Goal: Information Seeking & Learning: Learn about a topic

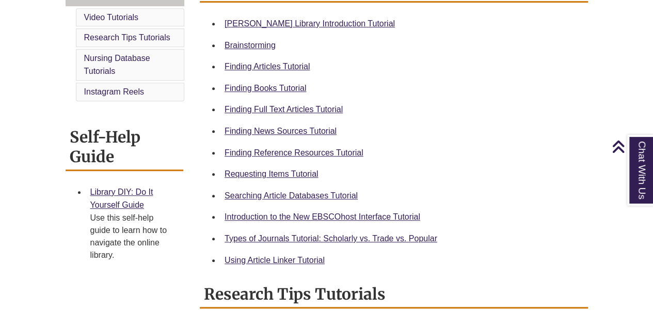
scroll to position [302, 0]
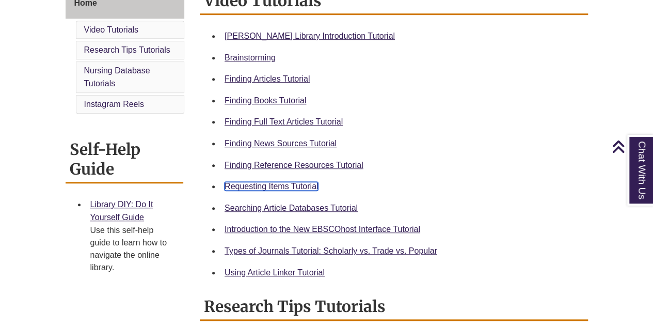
click at [294, 190] on link "Requesting Items Tutorial" at bounding box center [270, 186] width 93 height 9
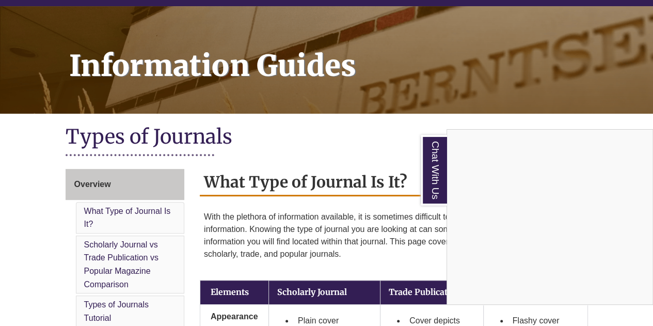
scroll to position [136, 0]
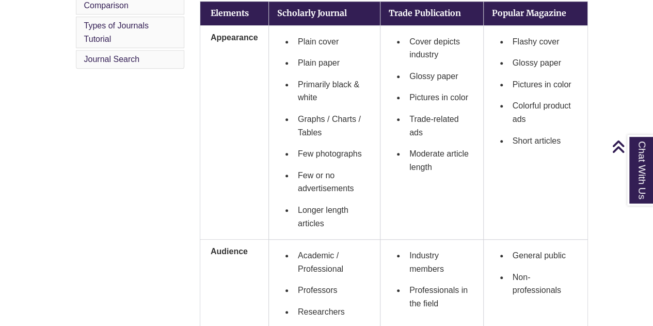
scroll to position [389, 0]
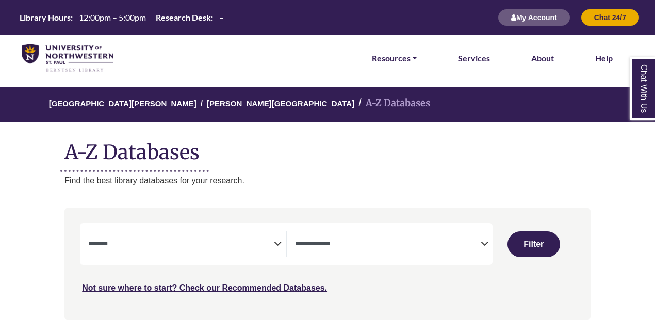
select select "Database Subject Filter"
select select "Database Types Filter"
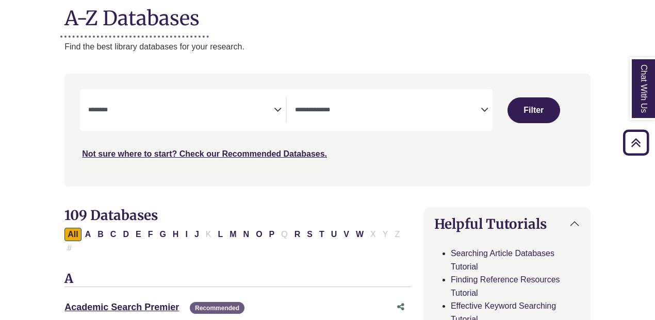
scroll to position [146, 0]
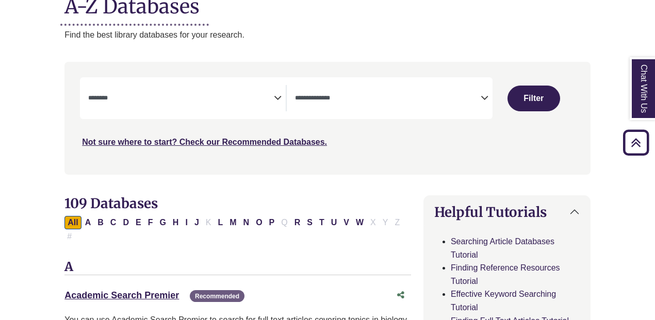
click at [275, 107] on div "**********" at bounding box center [187, 98] width 198 height 26
click at [281, 95] on icon "Search filters" at bounding box center [278, 96] width 8 height 15
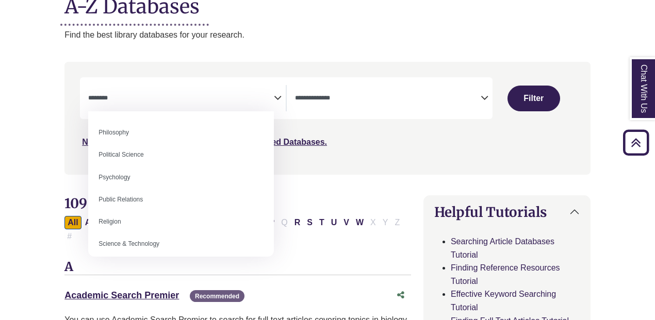
scroll to position [756, 0]
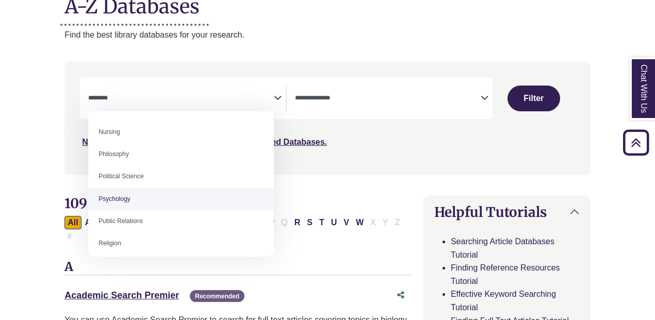
select select "*****"
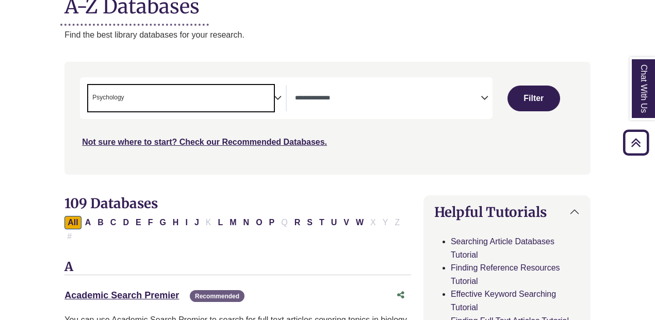
scroll to position [376, 0]
click at [536, 99] on button "Filter" at bounding box center [534, 99] width 53 height 26
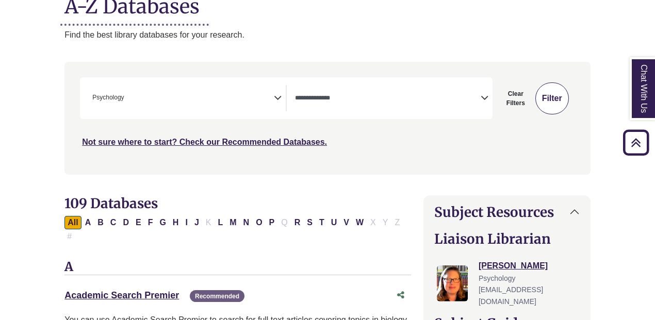
select select "Database Types Filter"
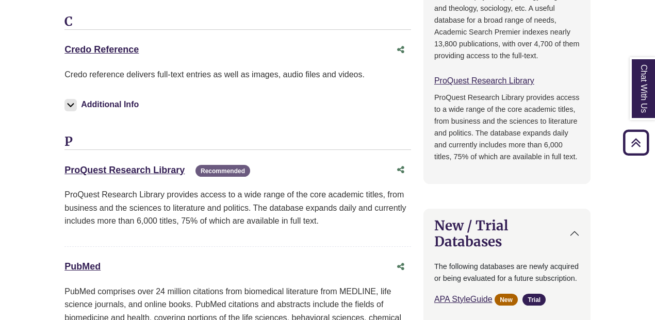
scroll to position [889, 0]
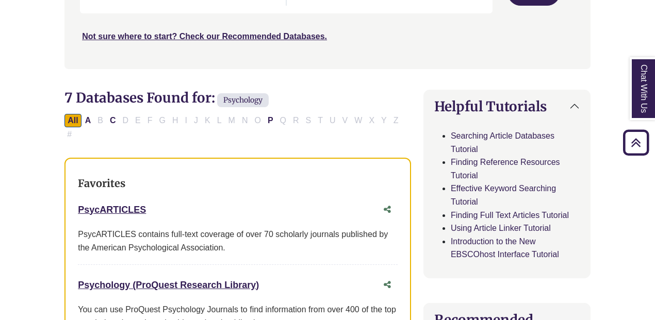
select select "Database Subject Filter"
select select "Database Types Filter"
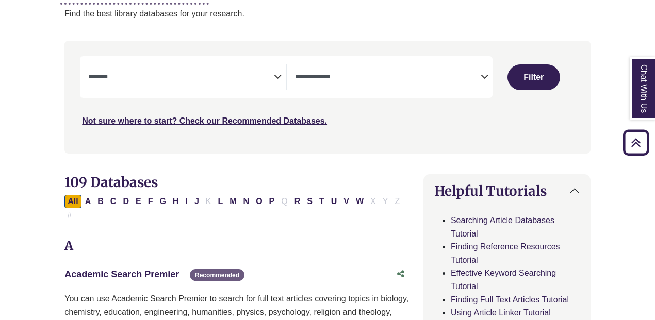
scroll to position [146, 0]
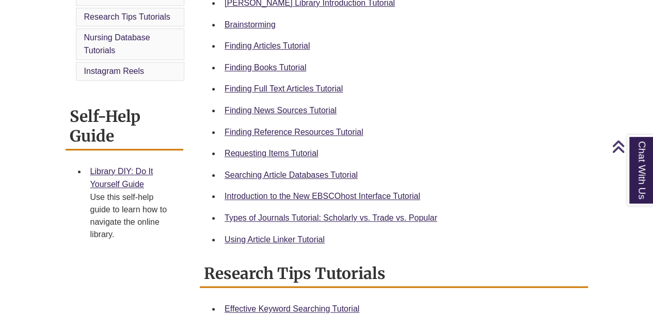
scroll to position [342, 0]
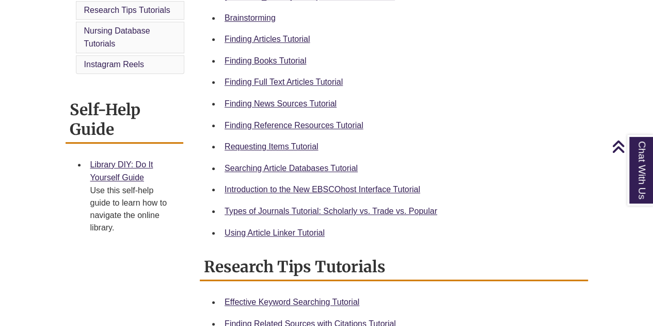
click at [652, 146] on html "Skip to Main Content Library Hours: 12:00pm – 5:00pm Research Desk: – My Accoun…" at bounding box center [326, 274] width 653 height 1232
click at [283, 235] on link "Using Article Linker Tutorial" at bounding box center [274, 232] width 100 height 9
